Goal: Task Accomplishment & Management: Use online tool/utility

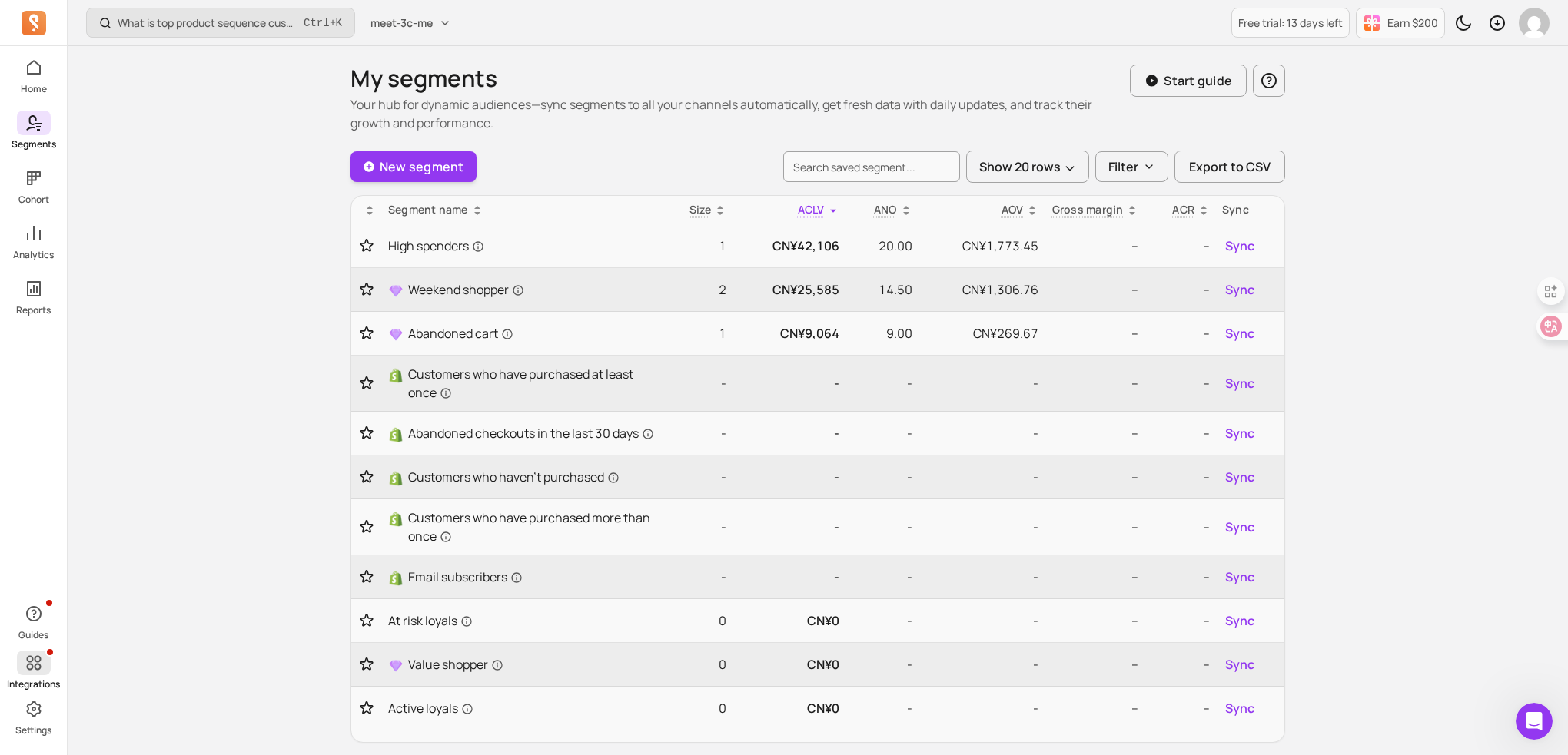
click at [39, 666] on icon at bounding box center [33, 663] width 15 height 15
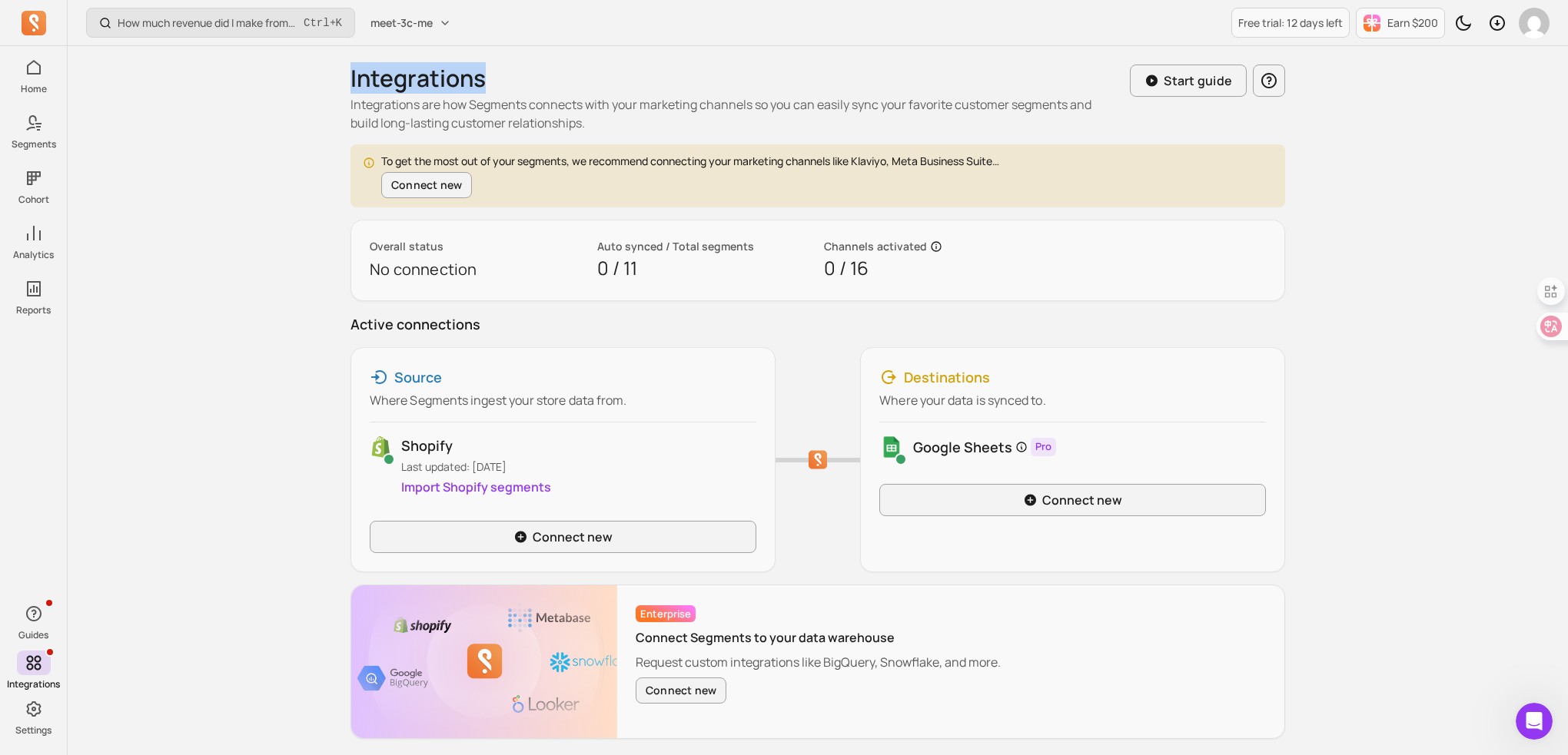
drag, startPoint x: 498, startPoint y: 82, endPoint x: 340, endPoint y: 86, distance: 158.1
click at [340, 86] on div "Integrations Integrations are how Segments connects with your marketing channel…" at bounding box center [817, 402] width 984 height 711
copy h1 "Integrations"
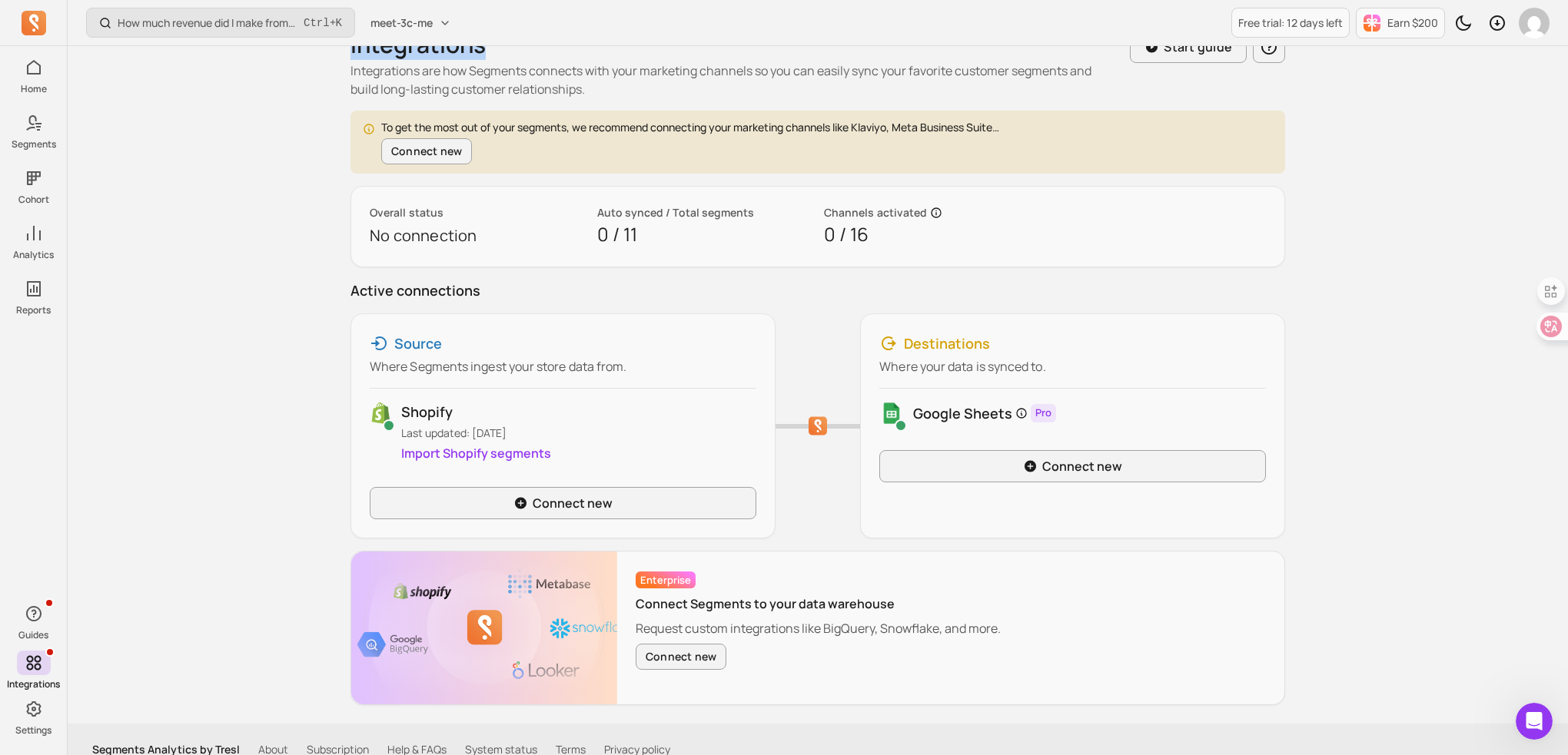
scroll to position [52, 0]
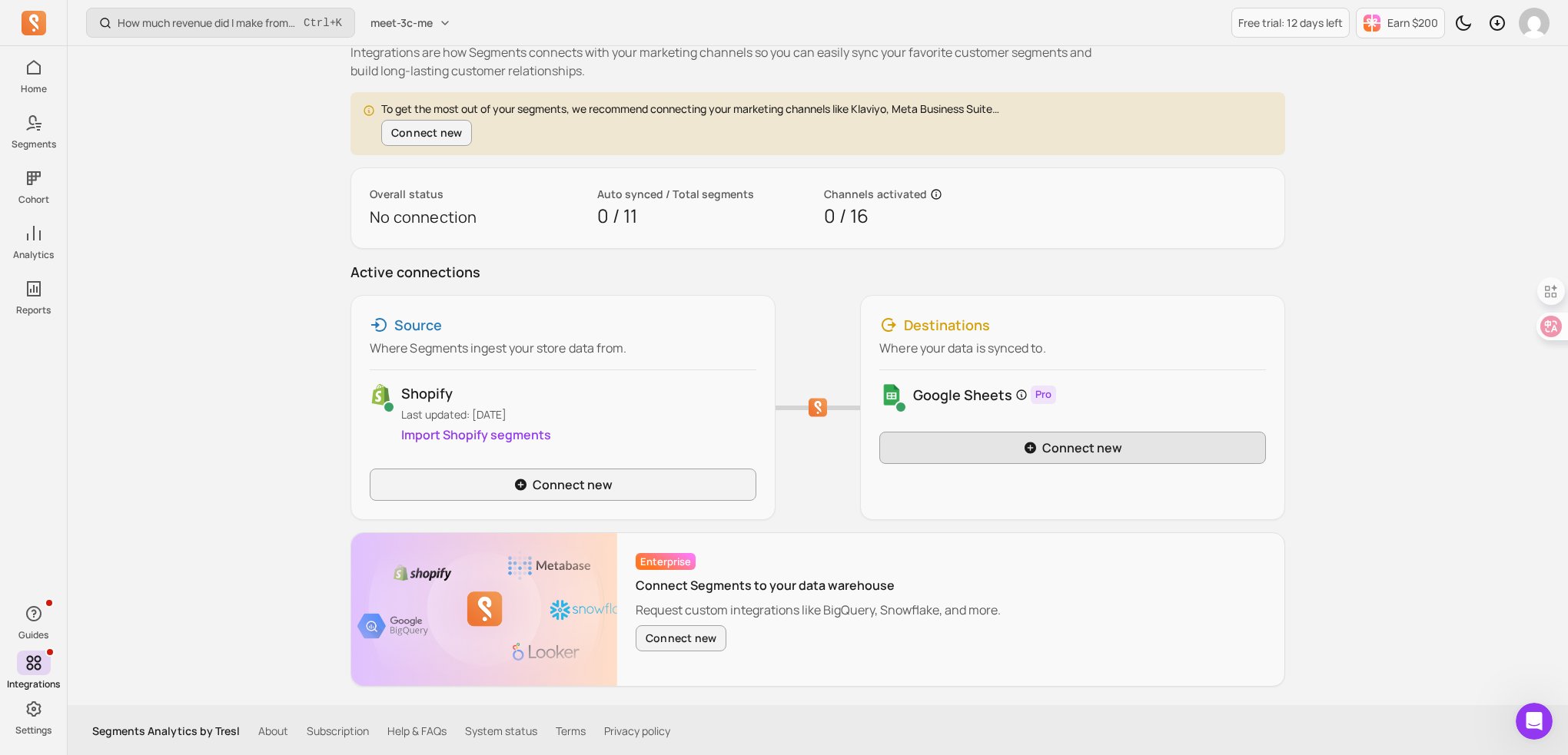
click at [1062, 452] on link "Connect new" at bounding box center [1073, 448] width 387 height 33
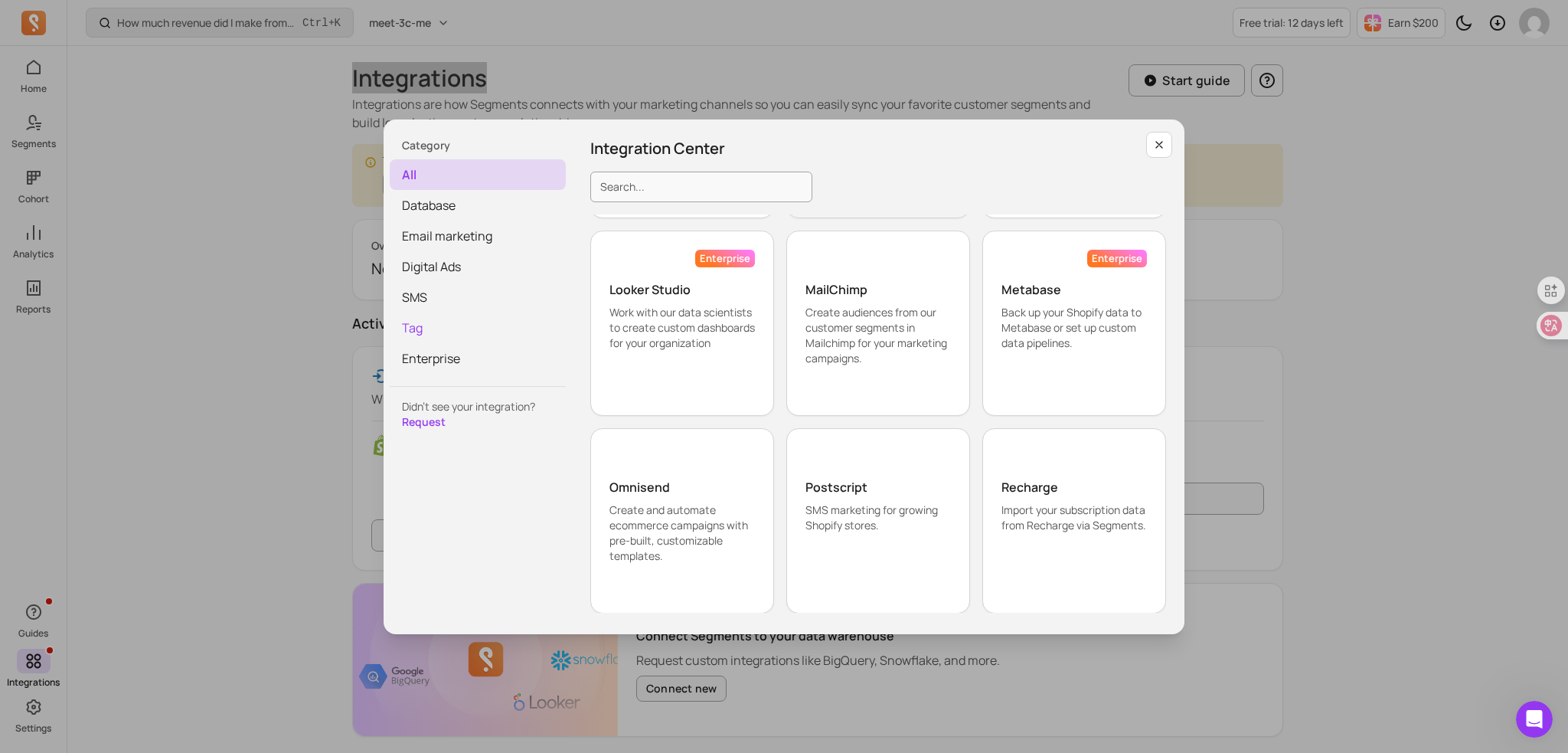
scroll to position [1073, 0]
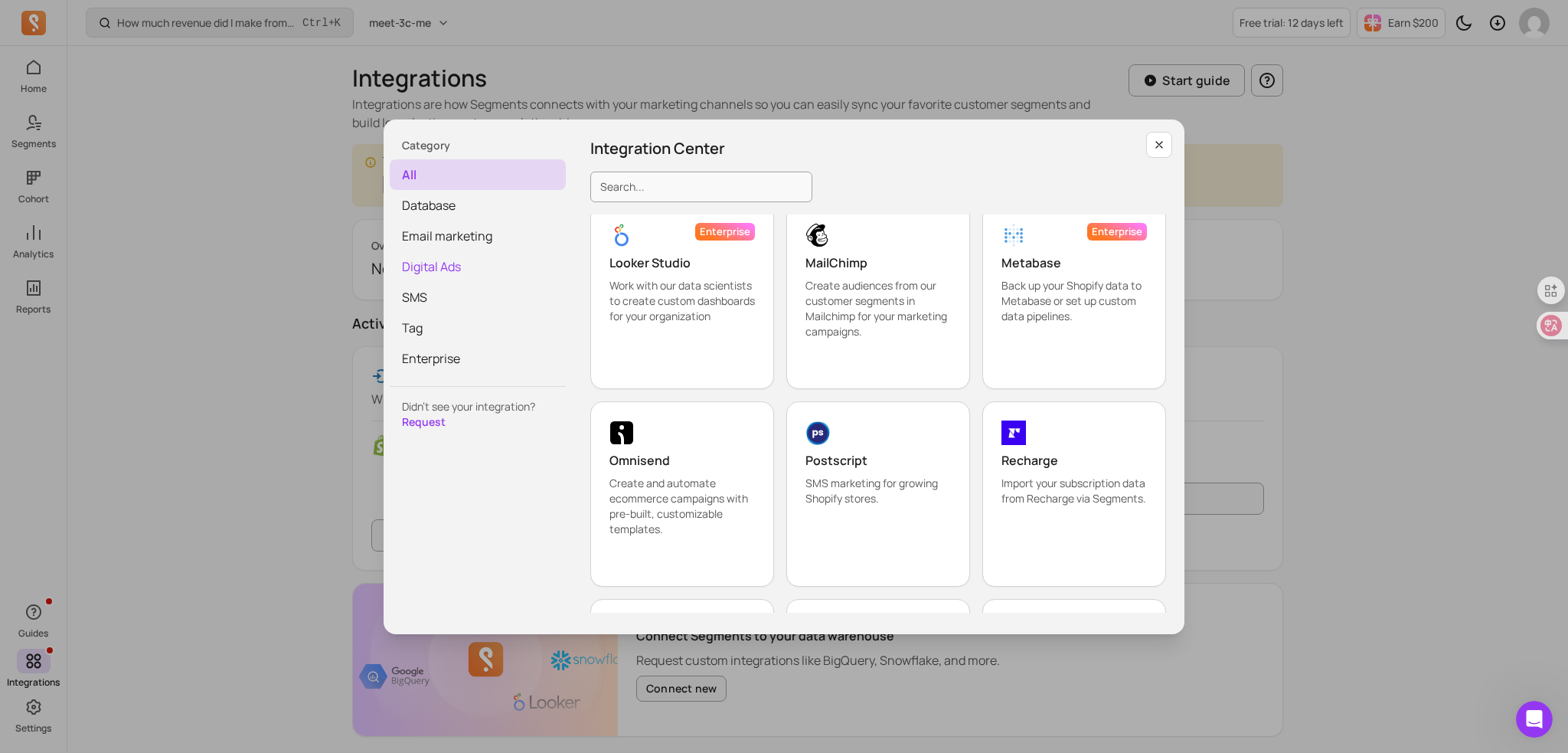
click at [501, 268] on span "Digital Ads" at bounding box center [477, 267] width 176 height 31
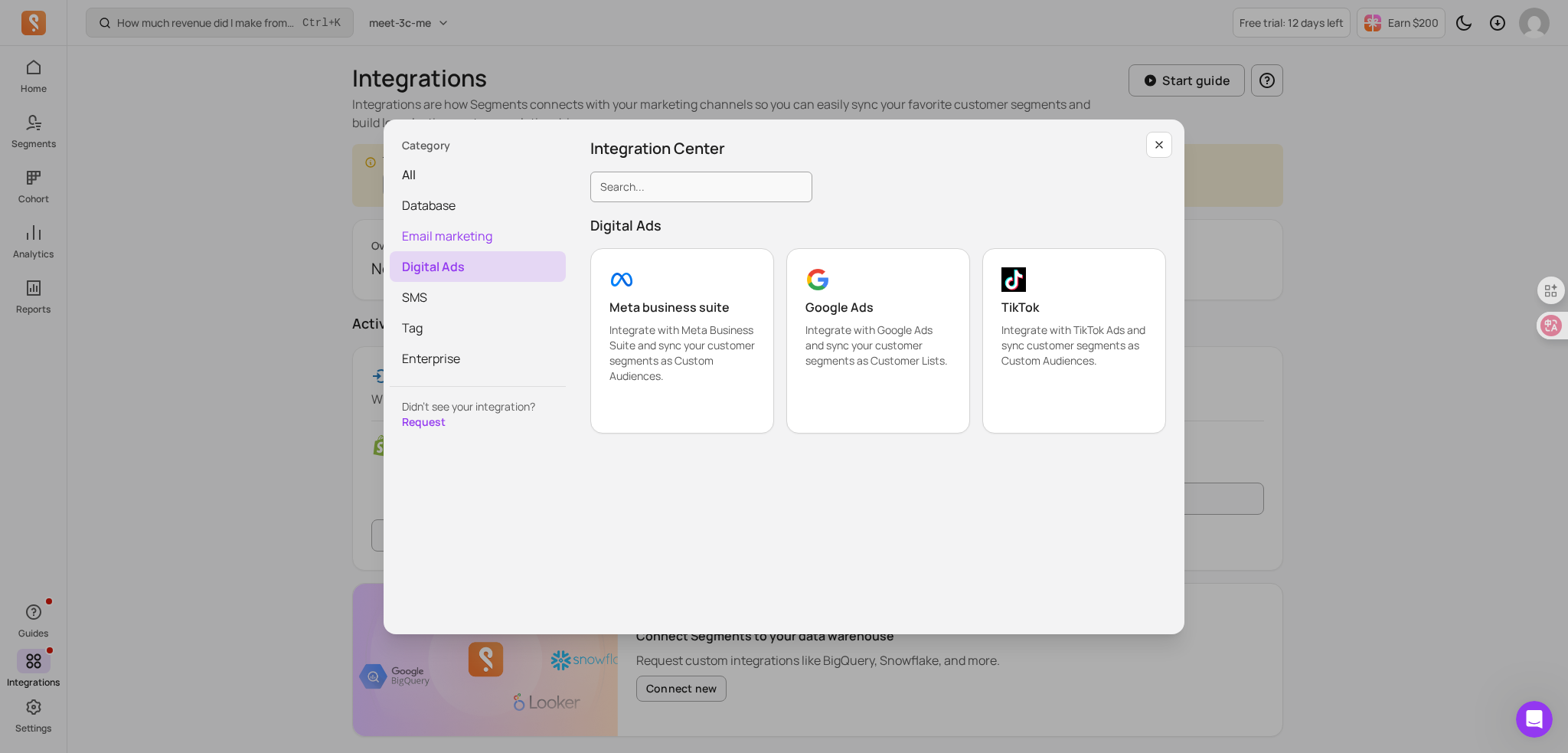
click at [423, 220] on span "Email marketing" at bounding box center [477, 236] width 176 height 31
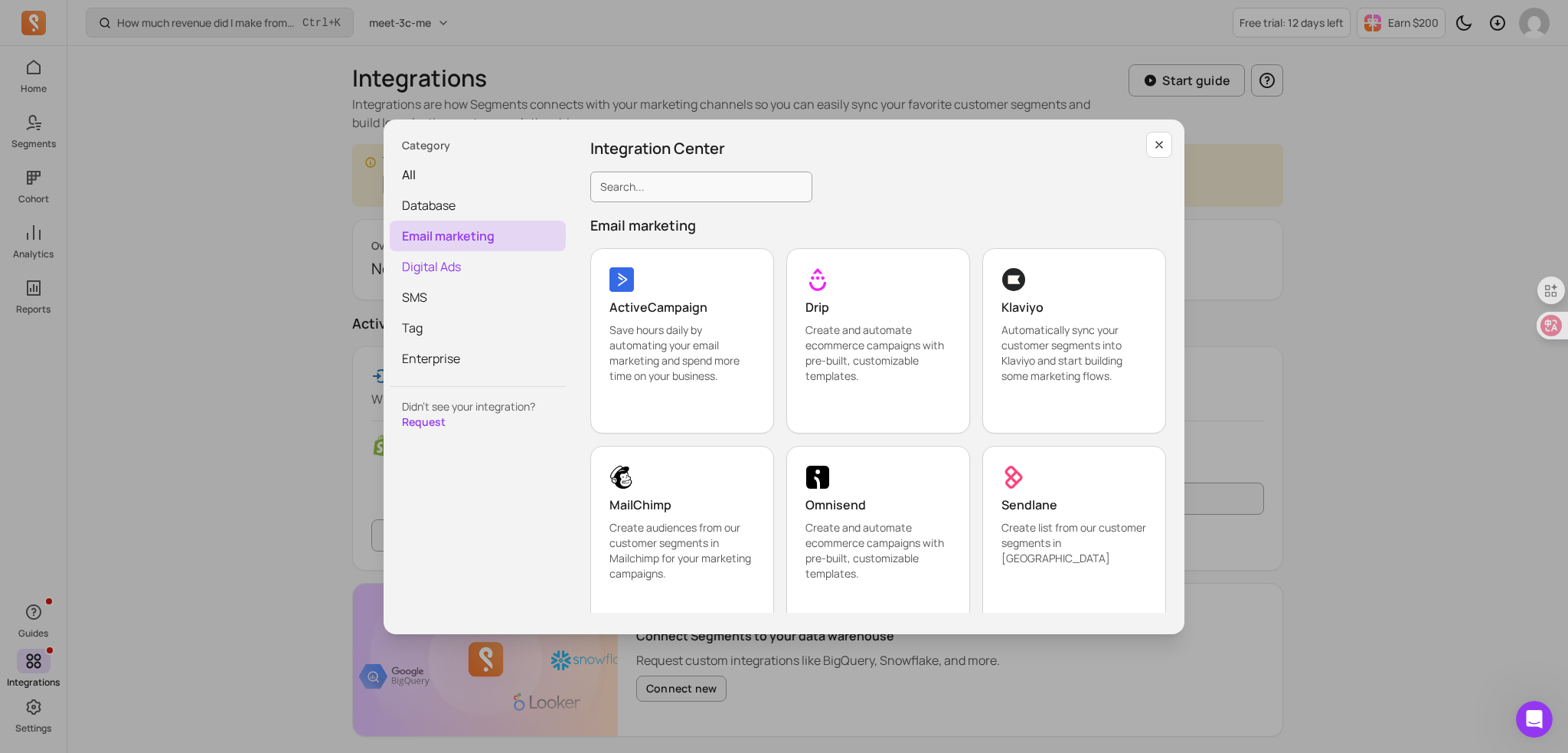
click at [428, 259] on span "Digital Ads" at bounding box center [477, 267] width 176 height 31
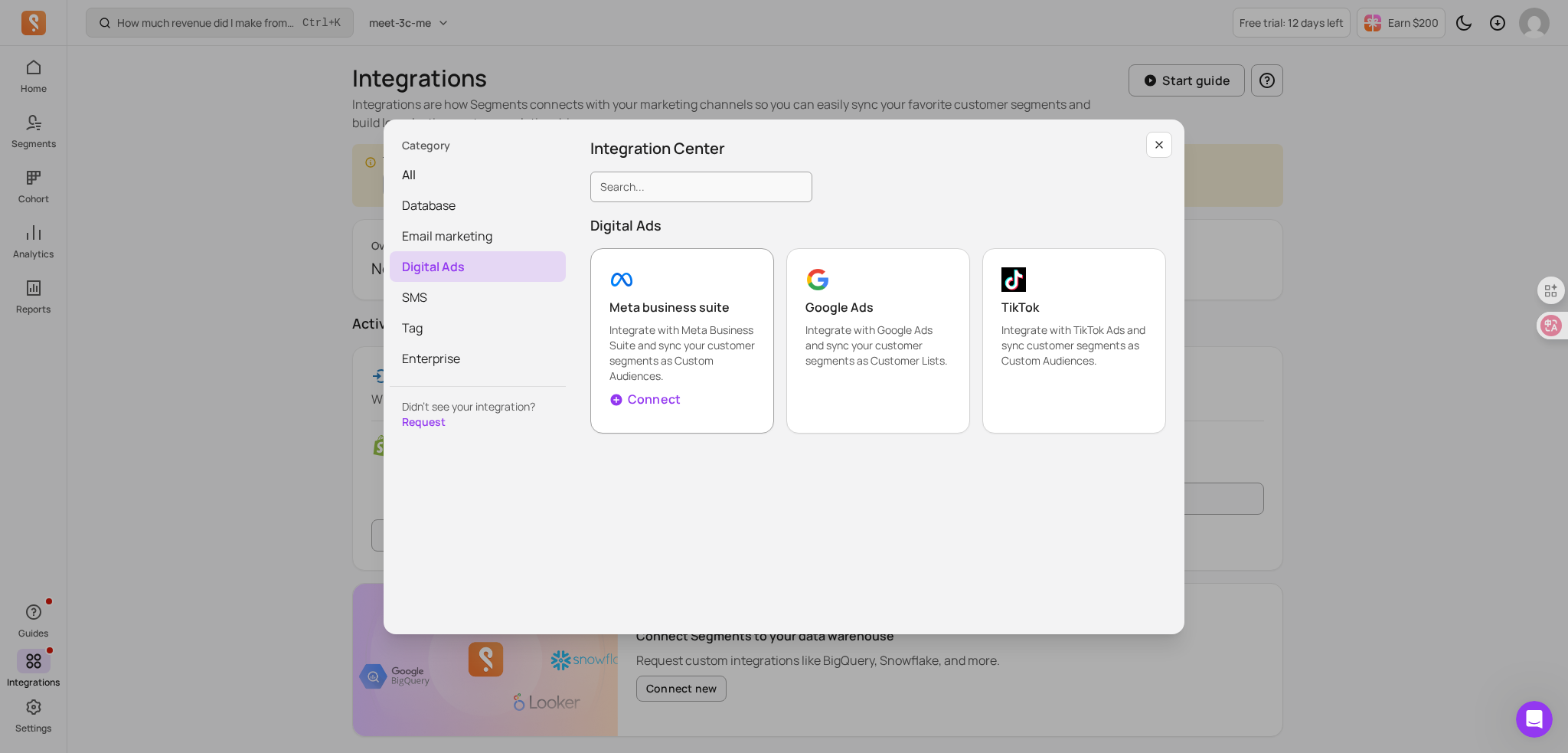
click at [614, 400] on icon "button" at bounding box center [617, 399] width 11 height 11
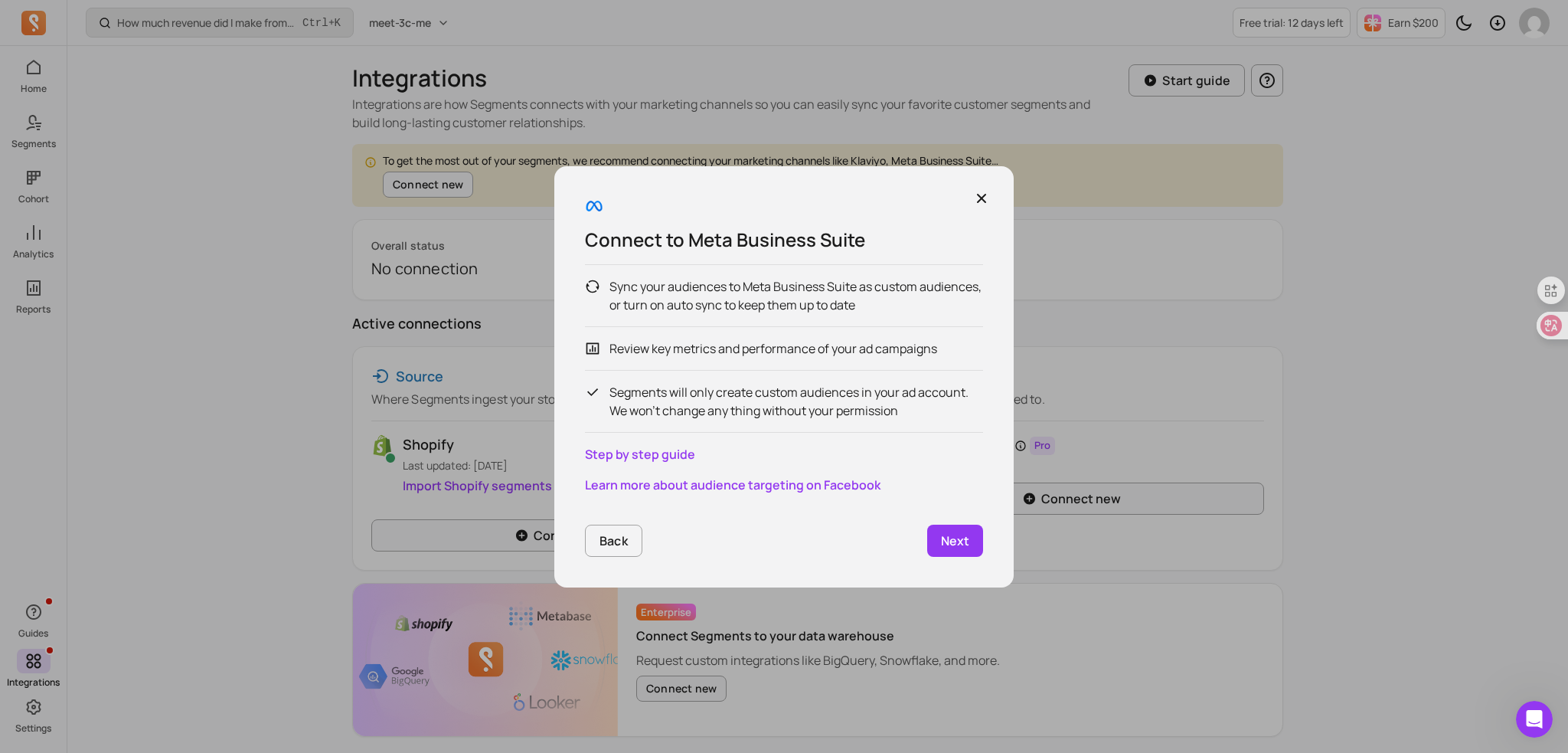
click at [870, 309] on p "Sync your audiences to Meta Business Suite as custom audiences, or turn on auto…" at bounding box center [797, 295] width 374 height 37
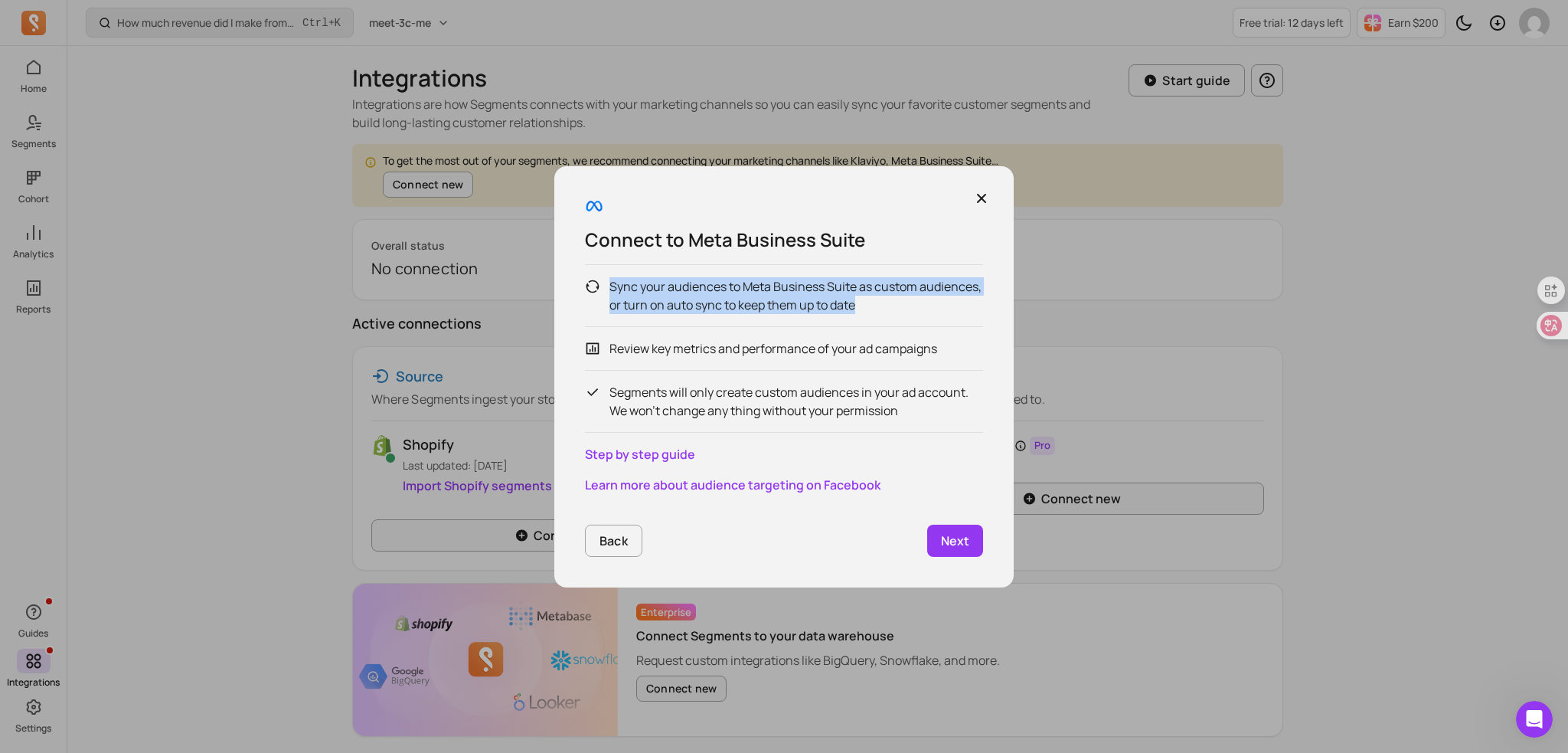
drag, startPoint x: 870, startPoint y: 305, endPoint x: 612, endPoint y: 280, distance: 259.2
click at [612, 280] on p "Sync your audiences to Meta Business Suite as custom audiences, or turn on auto…" at bounding box center [797, 295] width 374 height 37
click at [754, 301] on p "Sync your audiences to Meta Business Suite as custom audiences, or turn on auto…" at bounding box center [797, 295] width 374 height 37
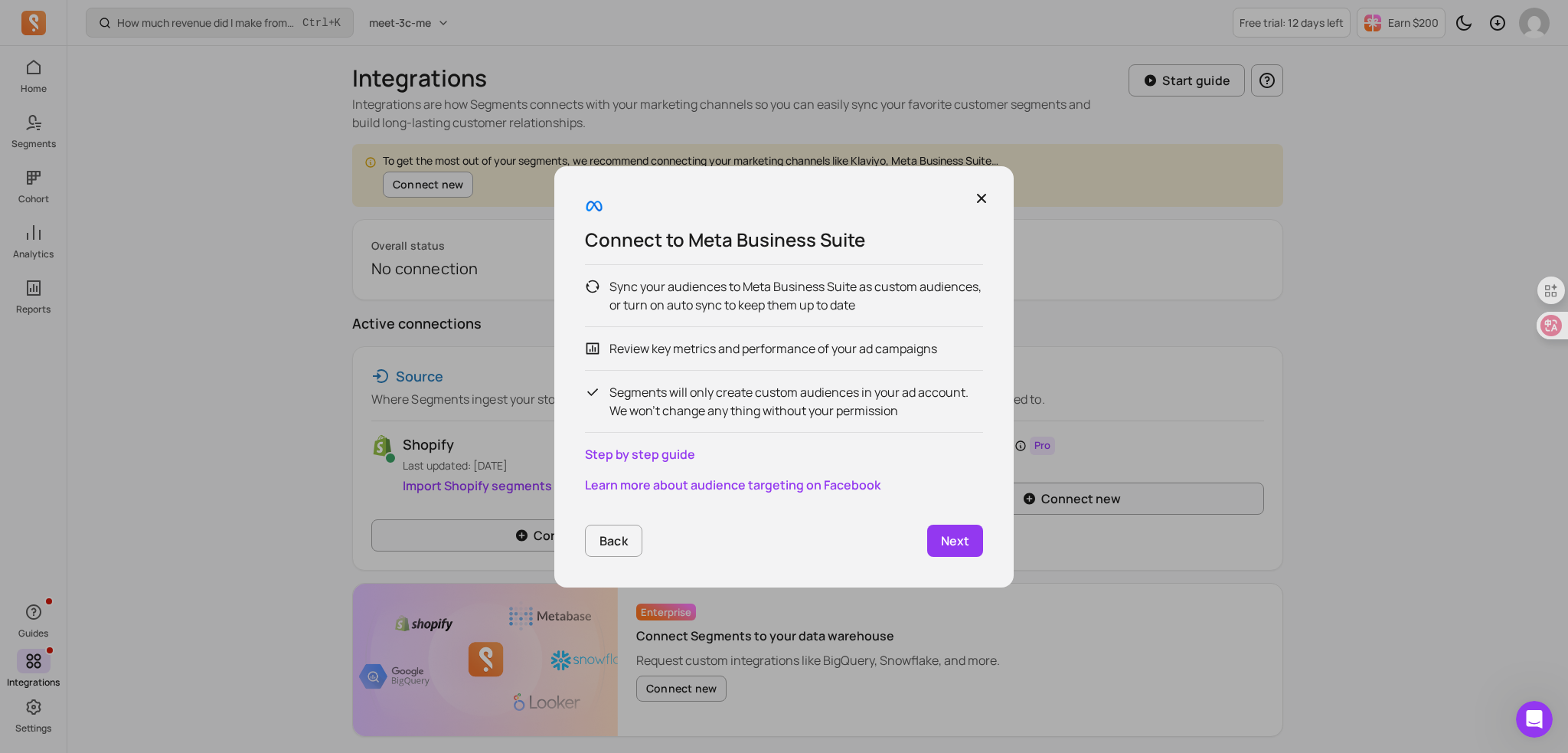
click at [949, 538] on p "Next" at bounding box center [955, 541] width 28 height 19
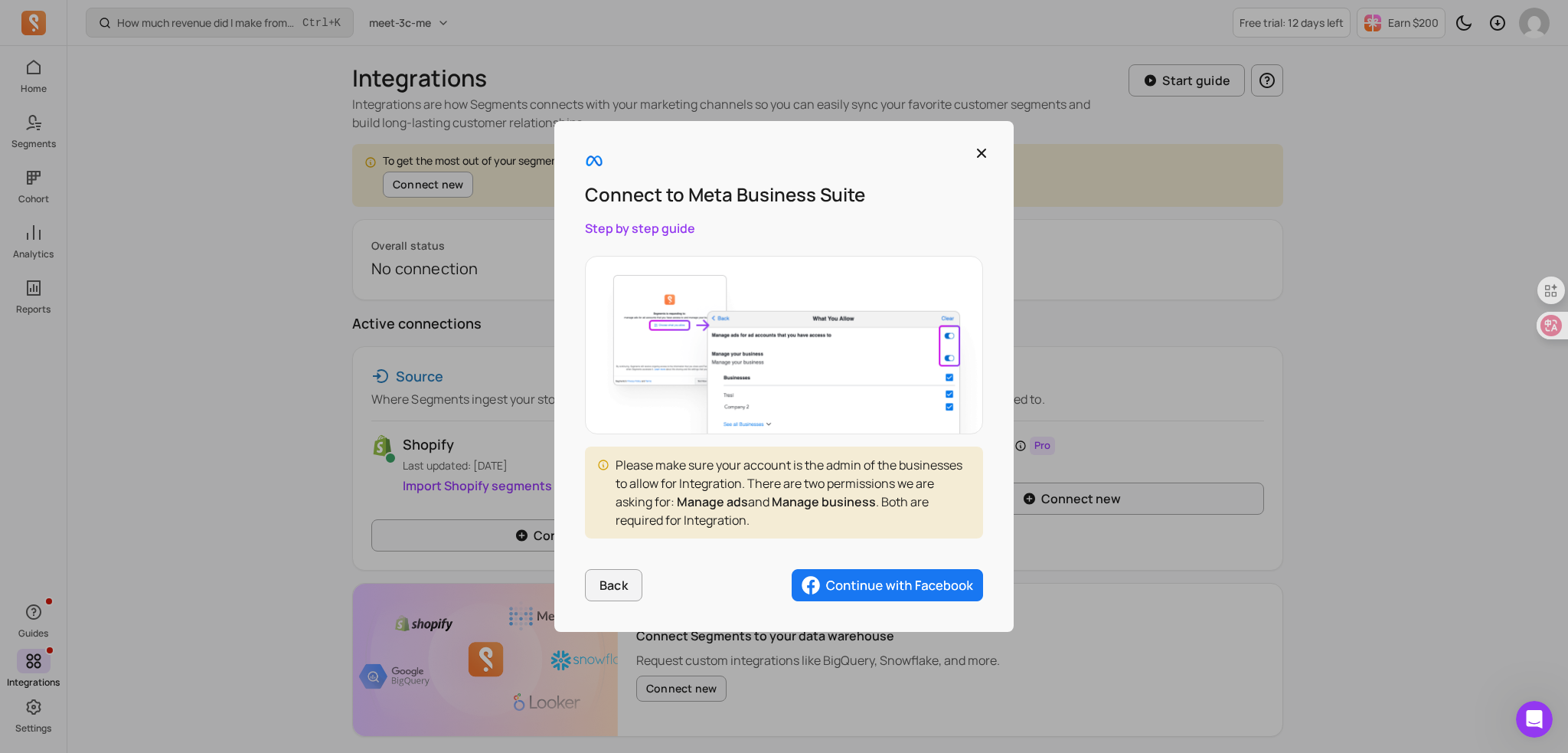
click at [949, 538] on div "Connect to Meta Business Suite Step by [PERSON_NAME] Please make sure your acco…" at bounding box center [784, 376] width 459 height 511
click at [980, 155] on icon "button" at bounding box center [981, 153] width 9 height 9
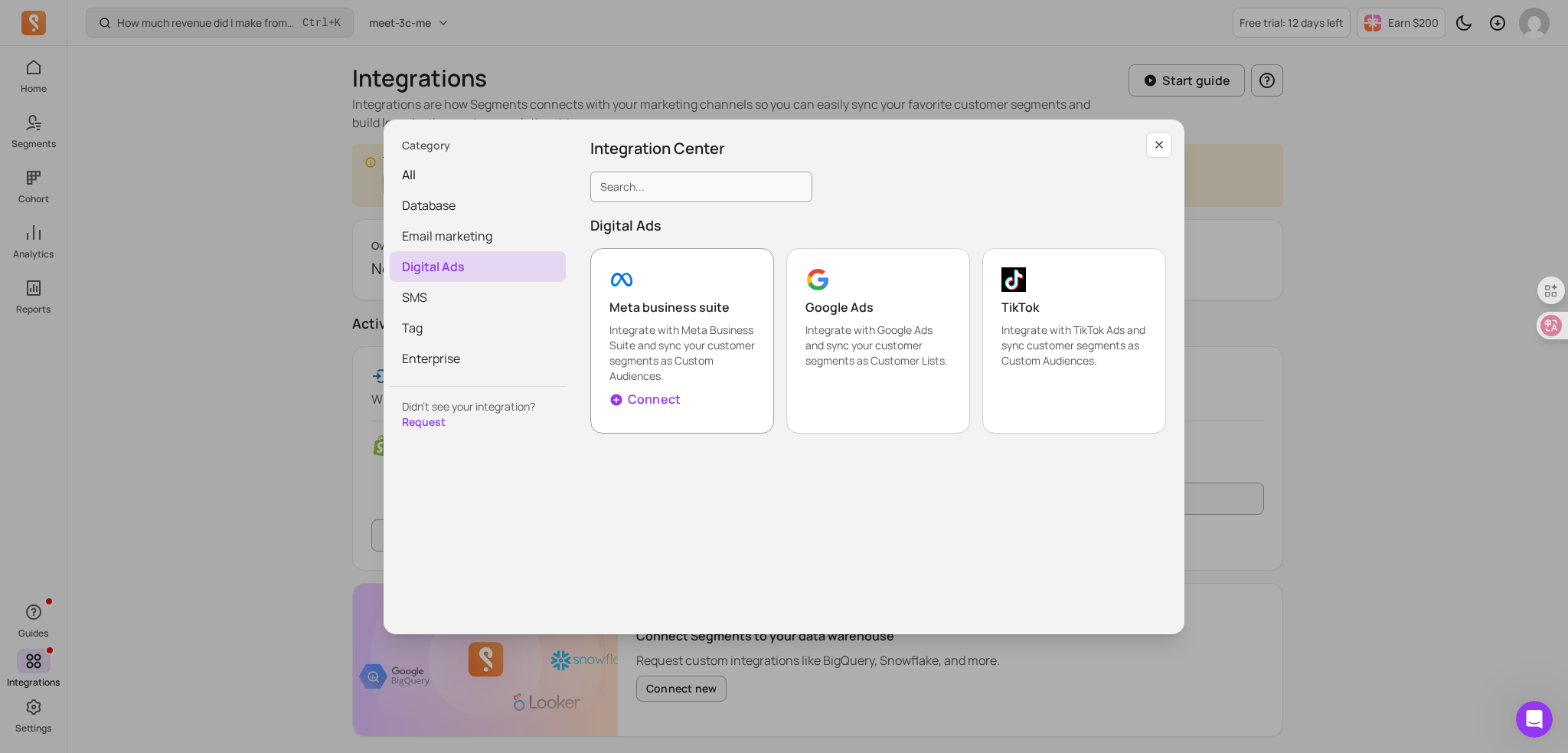
drag, startPoint x: 738, startPoint y: 306, endPoint x: 592, endPoint y: 307, distance: 146.0
click at [592, 307] on button "Meta business suite Integrate with Meta Business Suite and sync your customer s…" at bounding box center [682, 341] width 184 height 185
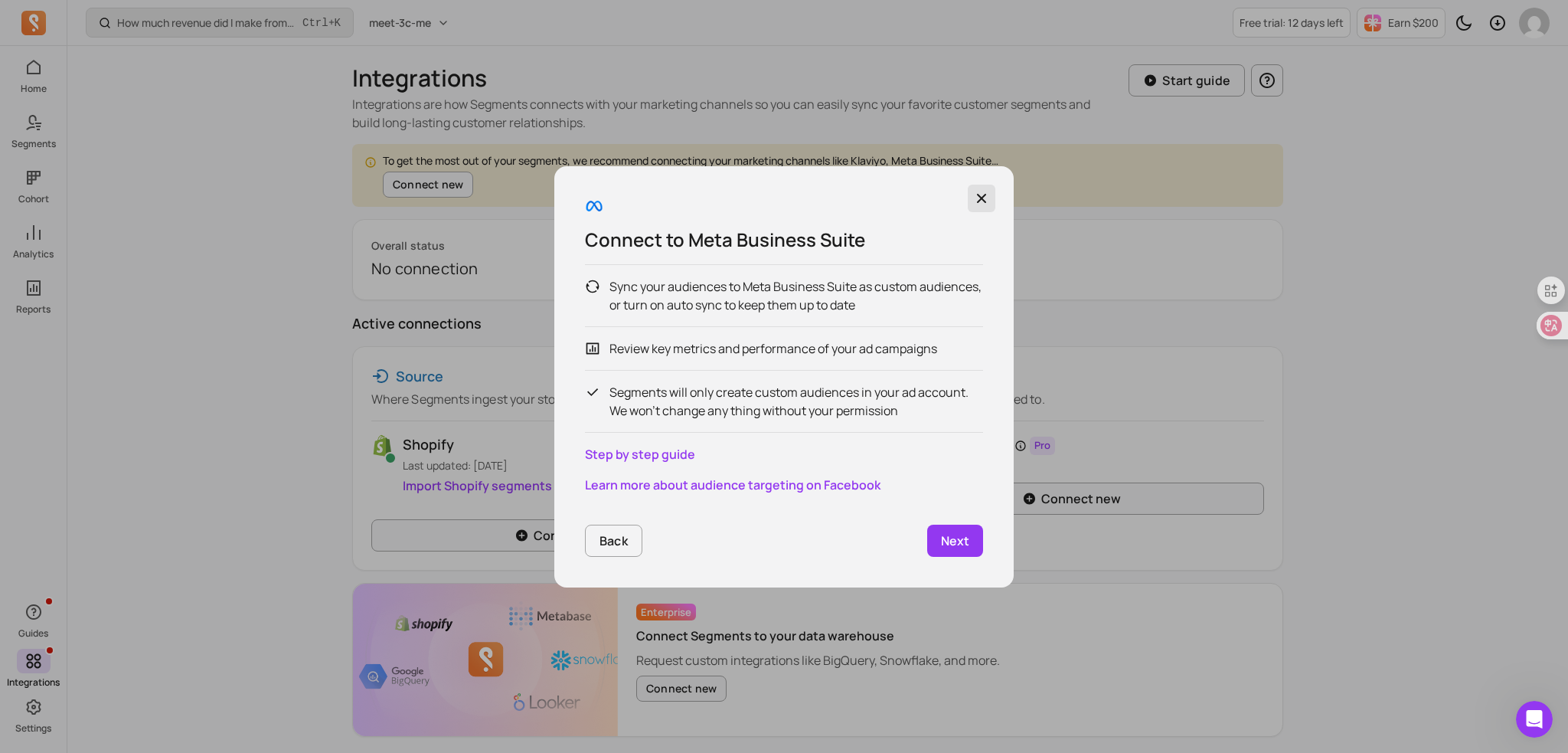
click at [974, 198] on icon "button" at bounding box center [981, 198] width 15 height 15
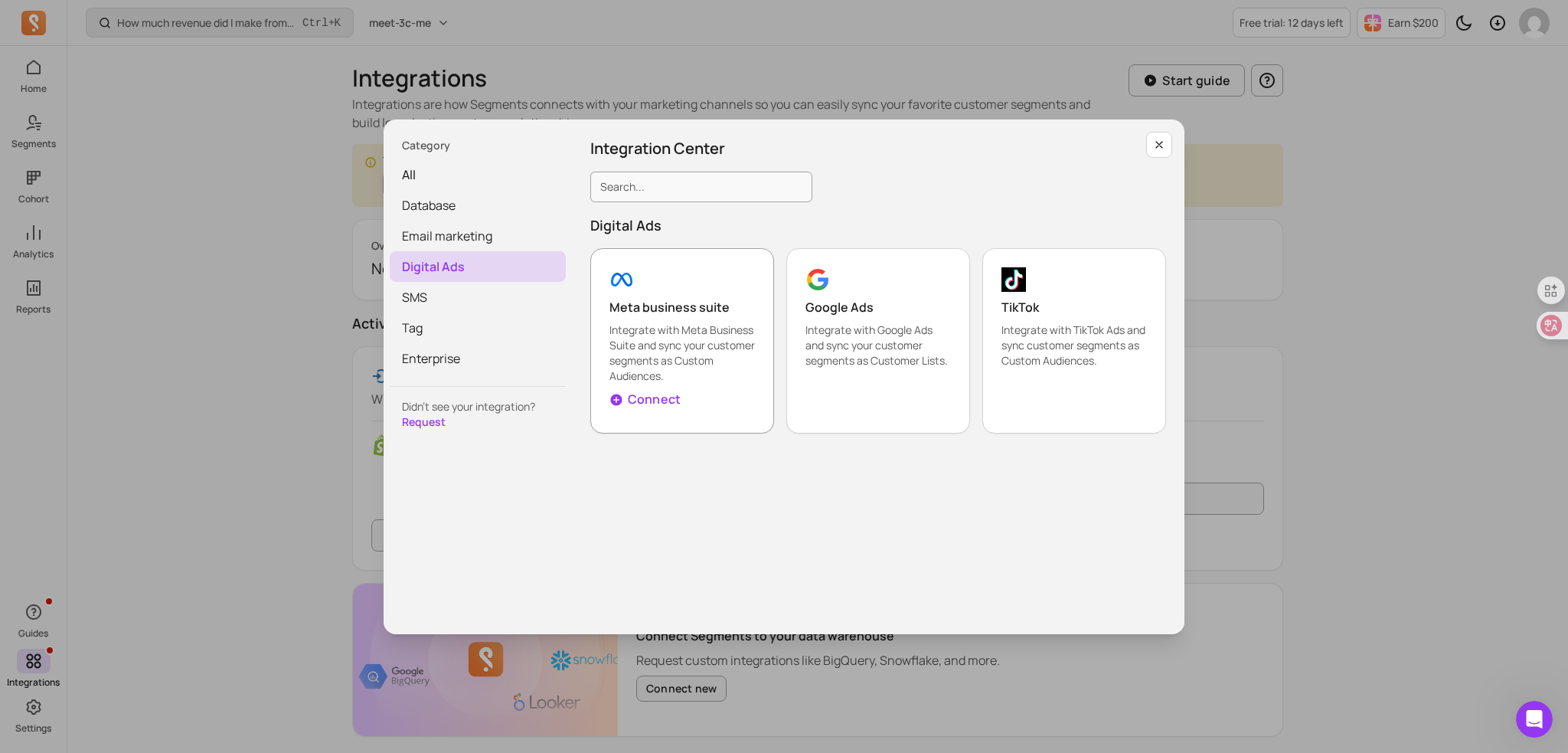
click at [641, 403] on p "Connect" at bounding box center [654, 398] width 53 height 19
